Goal: Task Accomplishment & Management: Complete application form

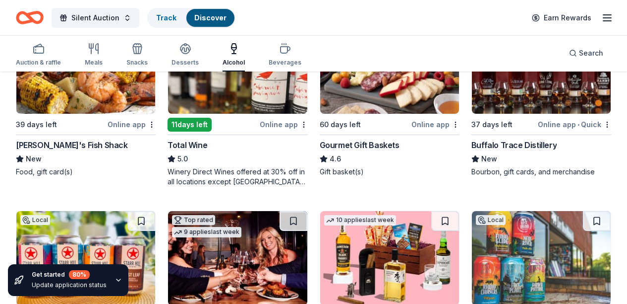
scroll to position [167, 0]
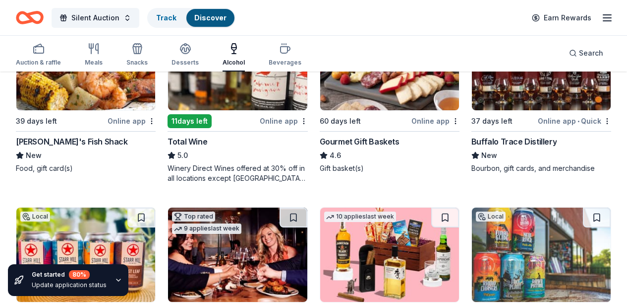
click at [57, 97] on img at bounding box center [85, 63] width 139 height 94
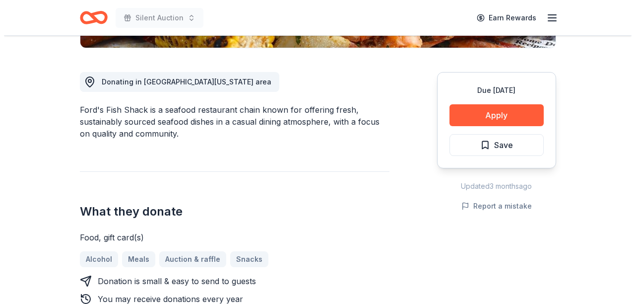
scroll to position [268, 0]
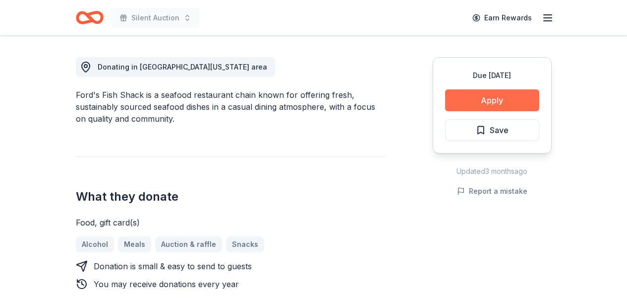
click at [494, 101] on button "Apply" at bounding box center [492, 100] width 94 height 22
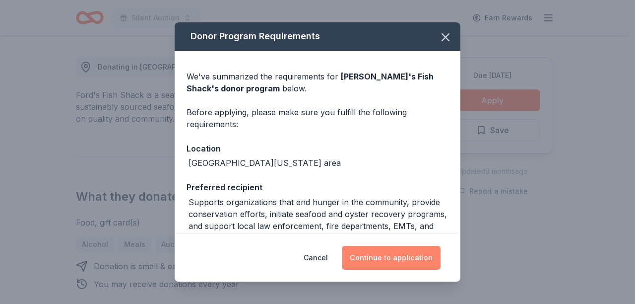
click at [383, 259] on button "Continue to application" at bounding box center [391, 258] width 99 height 24
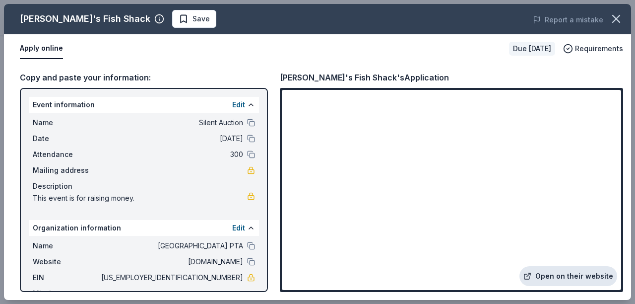
click at [555, 274] on link "Open on their website" at bounding box center [568, 276] width 98 height 20
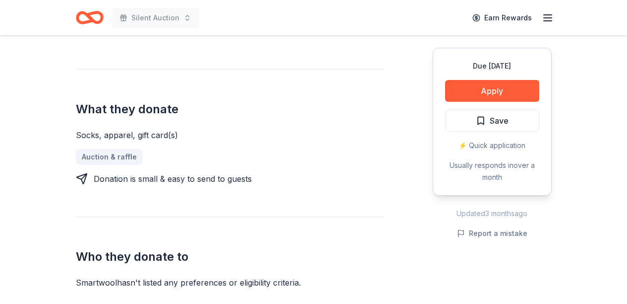
scroll to position [390, 0]
